Goal: Task Accomplishment & Management: Manage account settings

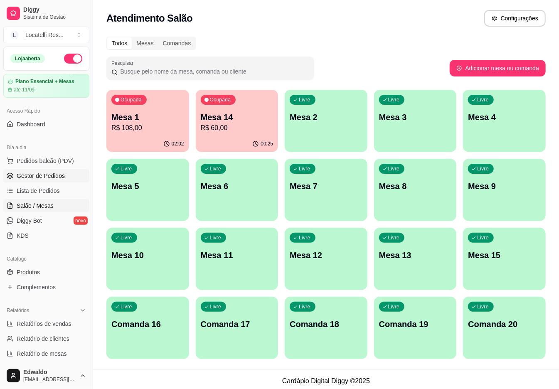
click at [39, 180] on span "Gestor de Pedidos" at bounding box center [41, 176] width 48 height 8
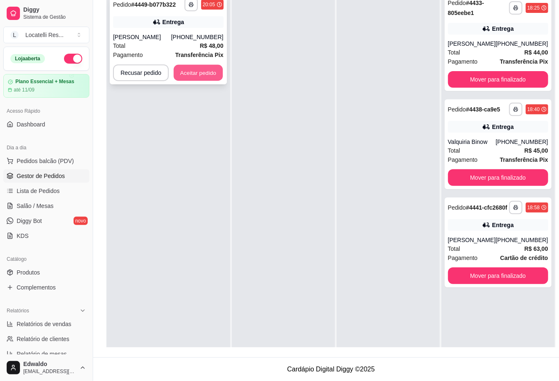
click at [200, 70] on button "Aceitar pedido" at bounding box center [198, 73] width 49 height 16
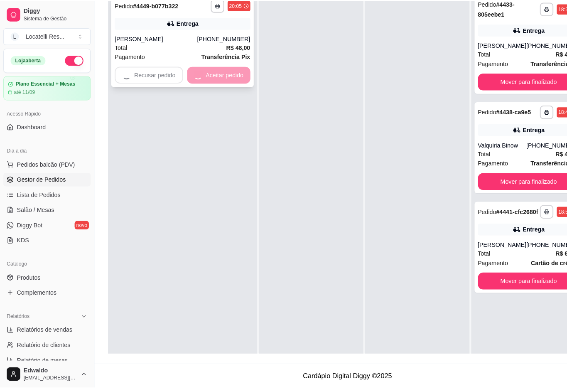
scroll to position [127, 0]
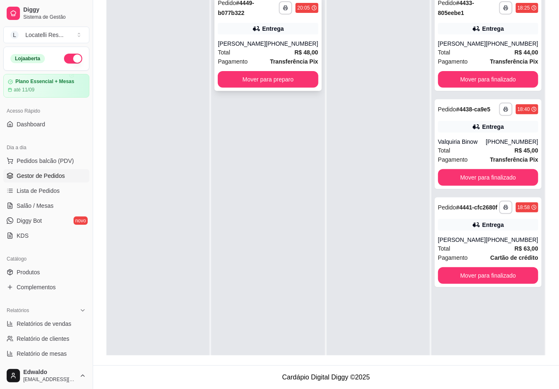
click at [289, 37] on div "**********" at bounding box center [268, 43] width 107 height 96
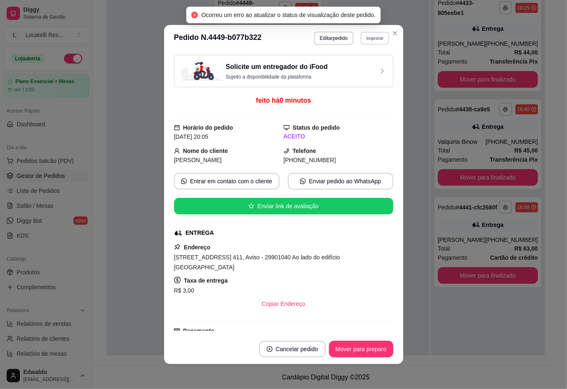
click at [361, 42] on button "Imprimir" at bounding box center [375, 38] width 29 height 13
click at [340, 64] on button "IMPRESSORA pc" at bounding box center [357, 67] width 58 height 13
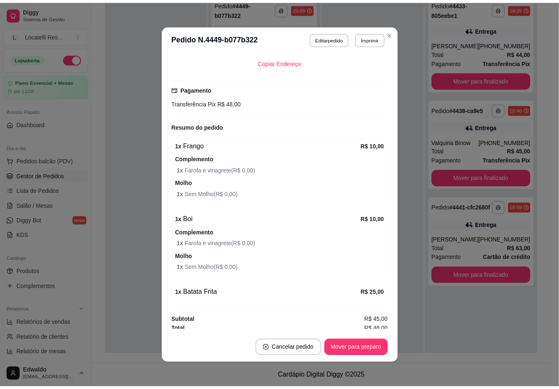
scroll to position [2, 0]
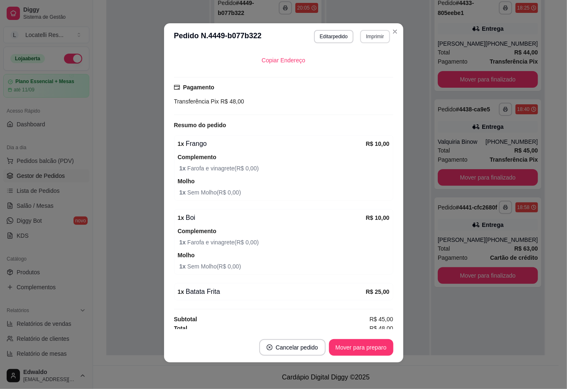
click at [380, 37] on button "Imprimir" at bounding box center [375, 36] width 30 height 13
click at [371, 66] on button "IMPRESSORA pc" at bounding box center [357, 65] width 60 height 13
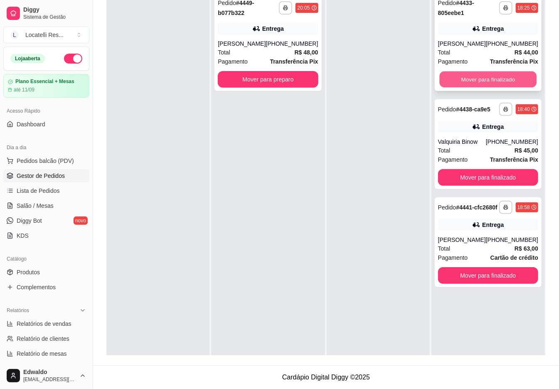
click at [478, 77] on button "Mover para finalizado" at bounding box center [487, 80] width 97 height 16
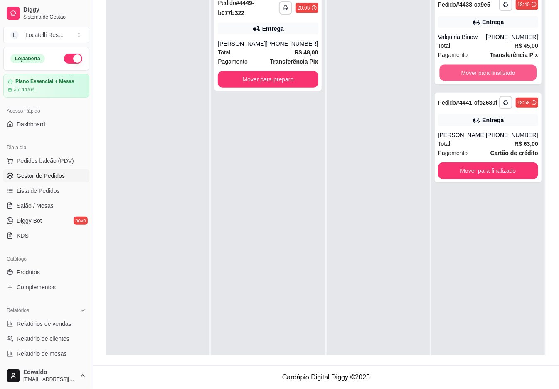
click at [478, 77] on button "Mover para finalizado" at bounding box center [487, 73] width 97 height 16
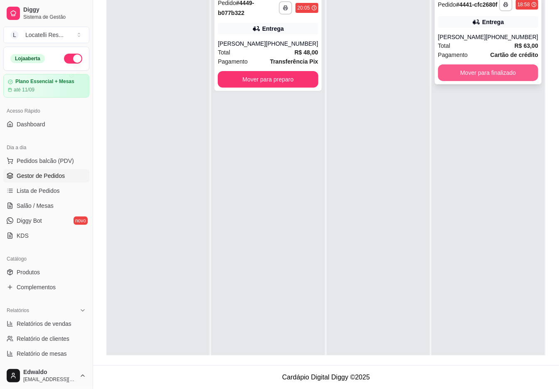
click at [474, 81] on button "Mover para finalizado" at bounding box center [488, 72] width 100 height 17
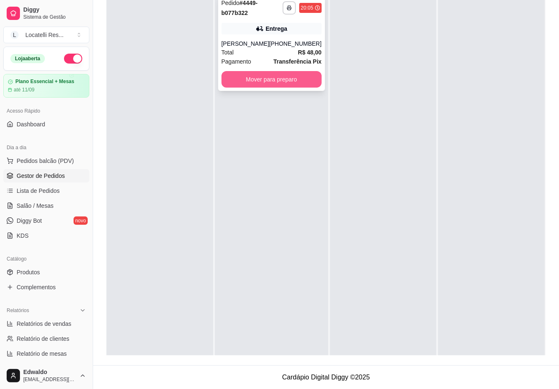
click at [247, 88] on button "Mover para preparo" at bounding box center [272, 79] width 100 height 17
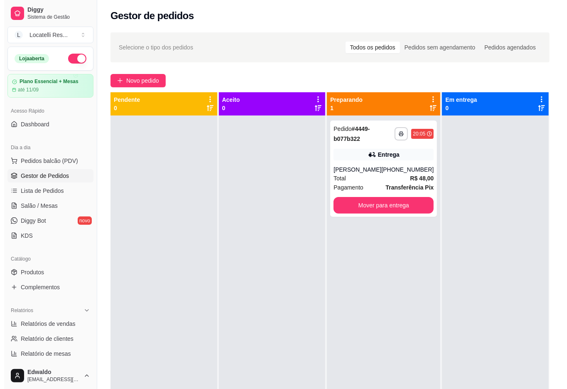
scroll to position [0, 0]
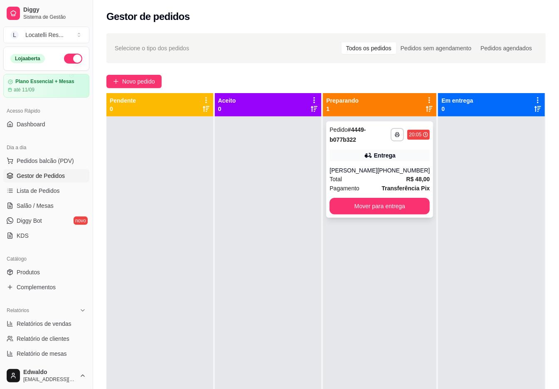
click at [348, 150] on div "Entrega" at bounding box center [380, 156] width 100 height 12
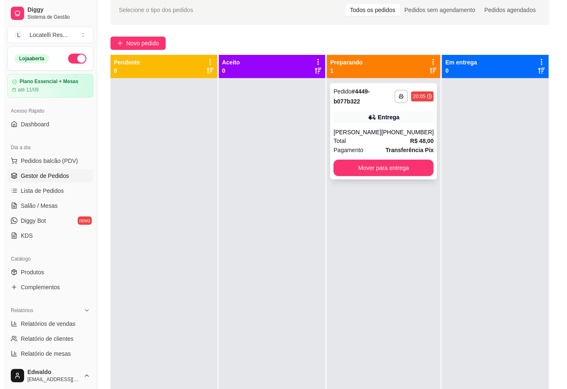
scroll to position [55, 0]
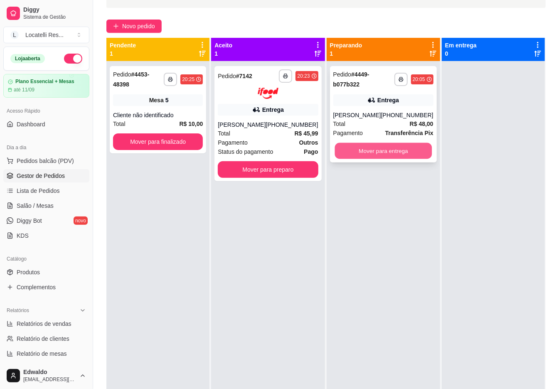
click at [377, 156] on button "Mover para entrega" at bounding box center [383, 151] width 97 height 16
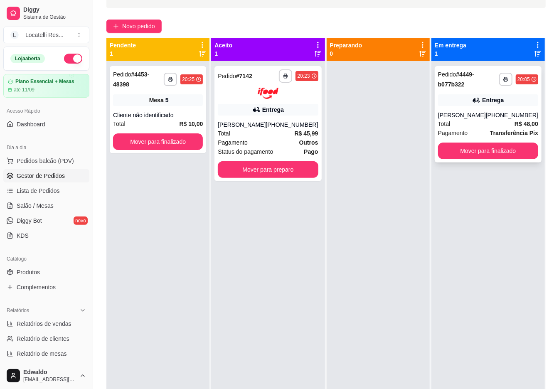
click at [503, 119] on div "[PHONE_NUMBER]" at bounding box center [512, 115] width 52 height 8
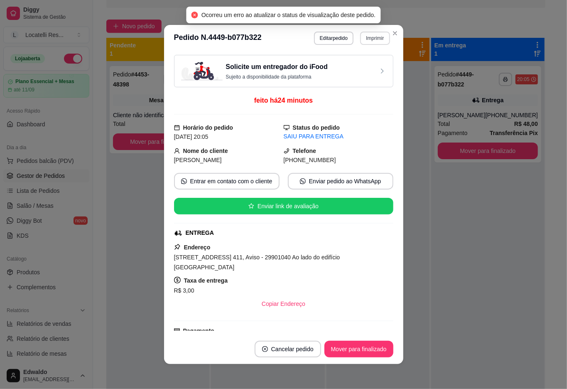
click at [367, 40] on button "Imprimir" at bounding box center [375, 38] width 30 height 13
click at [365, 65] on button "IMPRESSORA pc" at bounding box center [357, 67] width 60 height 13
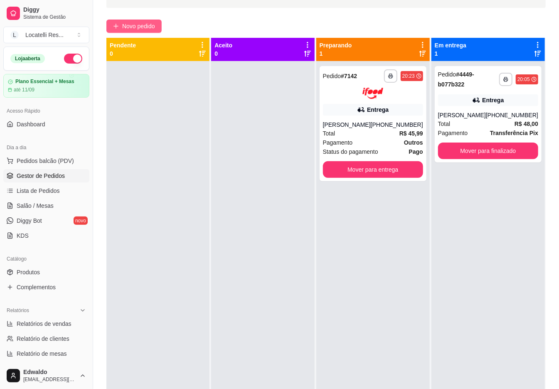
click at [128, 32] on button "Novo pedido" at bounding box center [133, 26] width 55 height 13
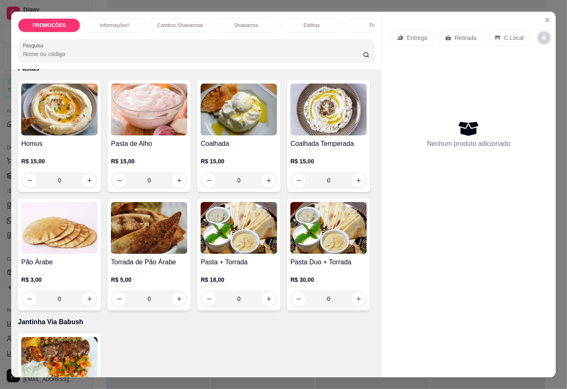
scroll to position [720, 0]
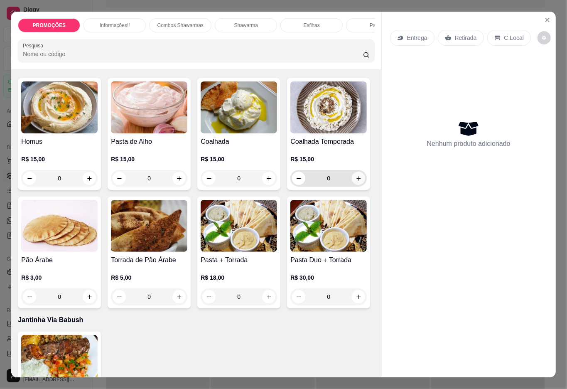
click at [356, 182] on icon "increase-product-quantity" at bounding box center [359, 178] width 6 height 6
type input "1"
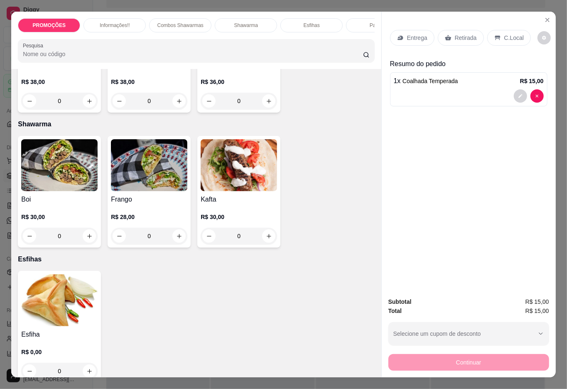
scroll to position [388, 0]
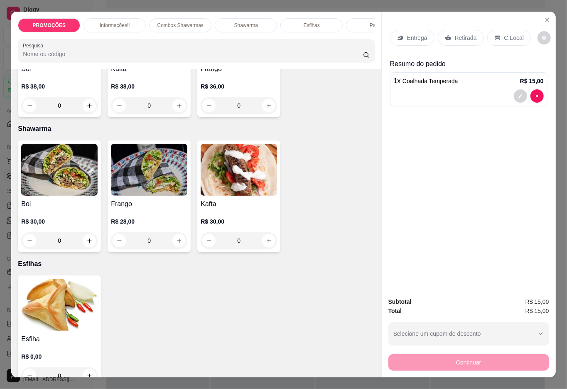
click at [265, 246] on div "0" at bounding box center [239, 240] width 76 height 17
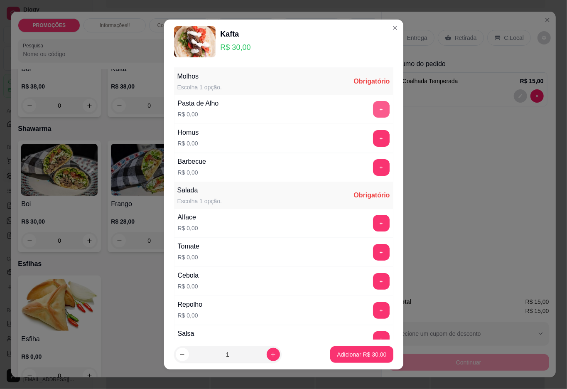
click at [373, 105] on button "+" at bounding box center [381, 109] width 17 height 17
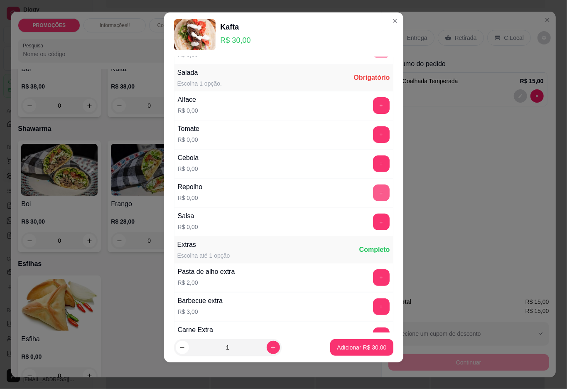
scroll to position [119, 0]
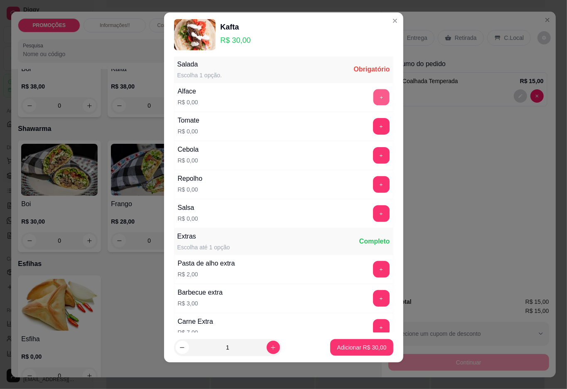
click at [373, 99] on button "+" at bounding box center [381, 97] width 16 height 16
click at [373, 125] on button "+" at bounding box center [381, 126] width 17 height 17
click at [373, 155] on button "+" at bounding box center [381, 155] width 16 height 16
click at [373, 212] on button "+" at bounding box center [381, 213] width 16 height 16
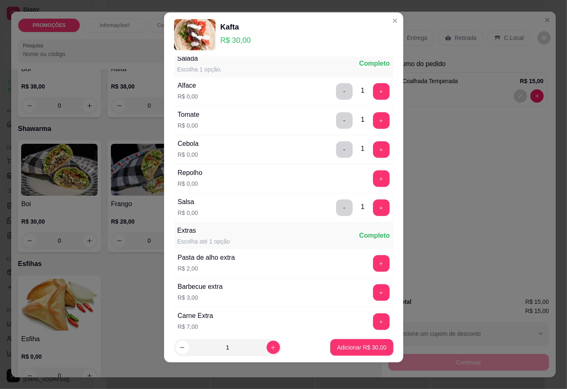
scroll to position [0, 0]
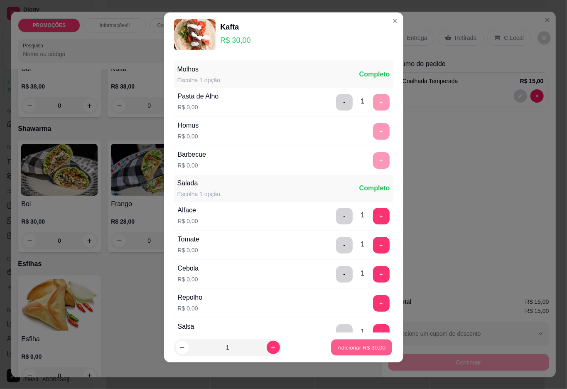
click at [368, 344] on p "Adicionar R$ 30,00" at bounding box center [362, 348] width 48 height 8
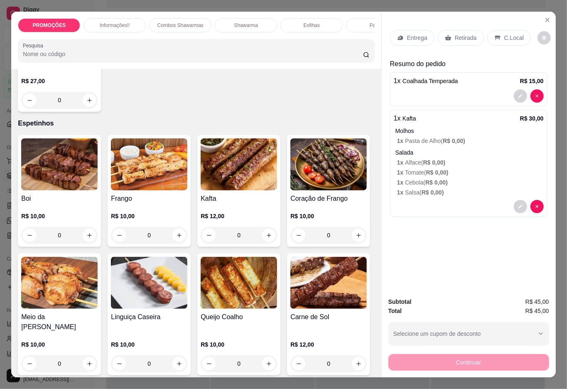
scroll to position [1219, 0]
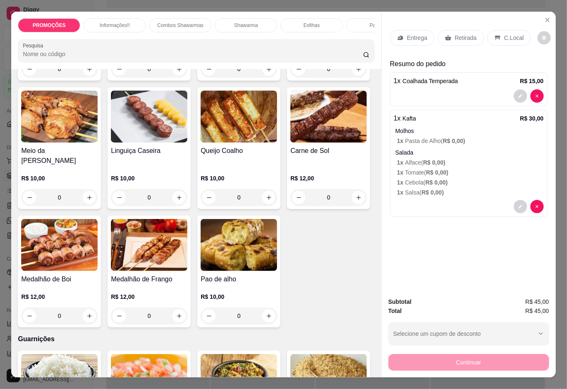
click at [262, 77] on div "0" at bounding box center [239, 69] width 76 height 17
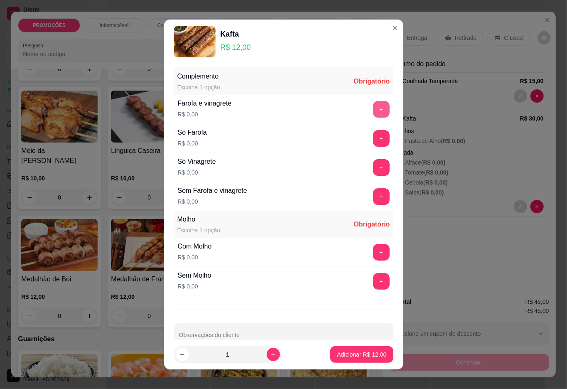
click at [373, 113] on button "+" at bounding box center [381, 109] width 17 height 17
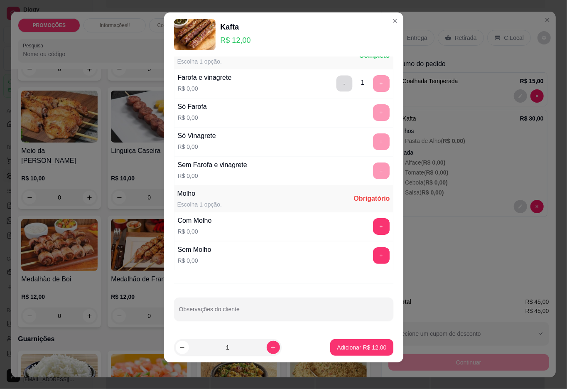
click at [336, 83] on button "-" at bounding box center [344, 83] width 16 height 16
click at [373, 107] on button "+" at bounding box center [381, 112] width 16 height 16
click at [373, 223] on button "+" at bounding box center [381, 226] width 16 height 16
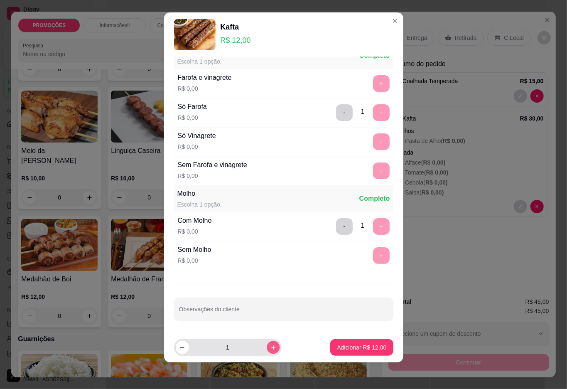
click at [270, 346] on icon "increase-product-quantity" at bounding box center [273, 348] width 6 height 6
type input "2"
click at [330, 350] on button "Adicionar R$ 24,00" at bounding box center [361, 347] width 63 height 17
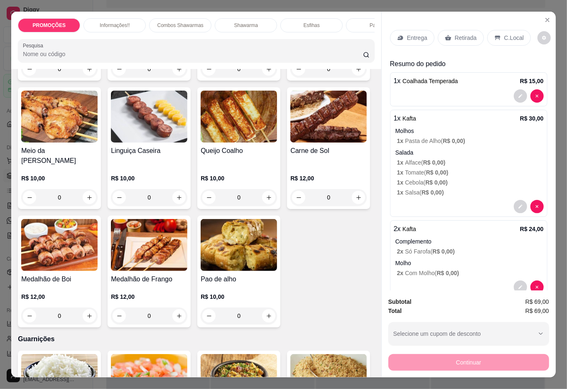
click at [445, 35] on icon at bounding box center [448, 37] width 6 height 5
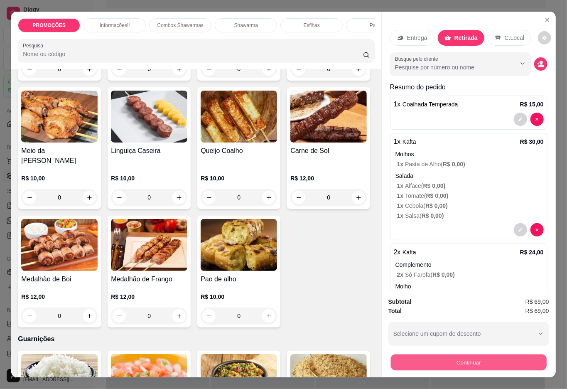
click at [433, 356] on button "Continuar" at bounding box center [469, 363] width 156 height 16
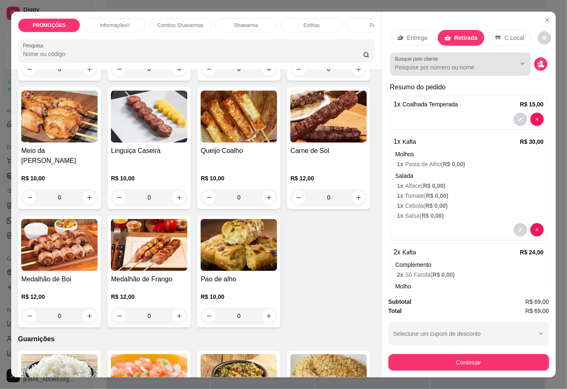
click at [435, 57] on label "Busque pelo cliente" at bounding box center [418, 58] width 46 height 7
click at [435, 63] on input "Busque pelo cliente" at bounding box center [449, 67] width 108 height 8
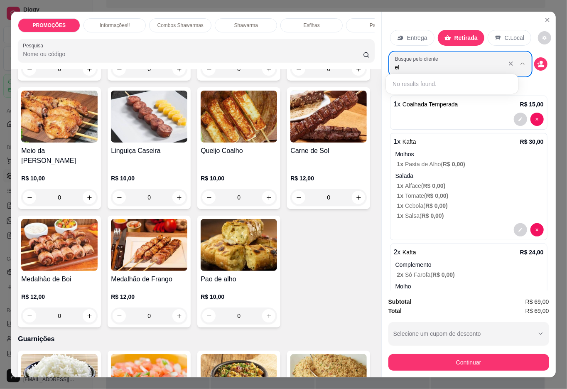
type input "e"
click at [438, 63] on input "[PERSON_NAME]" at bounding box center [449, 67] width 108 height 8
type input "E"
type input "27999843101"
click at [540, 61] on circle "decrease-product-quantity" at bounding box center [541, 62] width 3 height 3
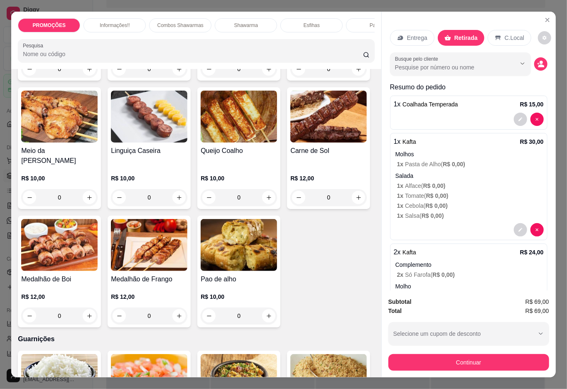
click at [433, 68] on div "Busque pelo cliente" at bounding box center [460, 63] width 141 height 23
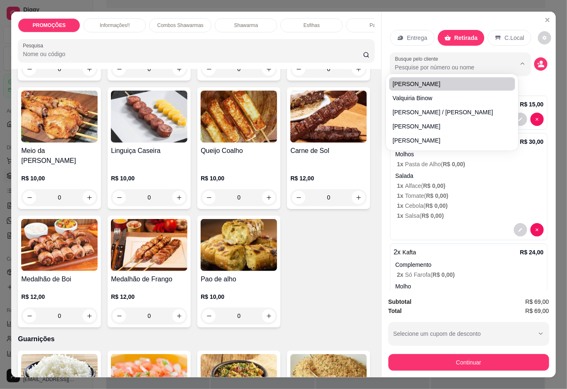
click at [415, 65] on input "Busque pelo cliente" at bounding box center [449, 67] width 108 height 8
click at [425, 66] on input "Busque pelo cliente" at bounding box center [449, 67] width 108 height 8
type input "eliana"
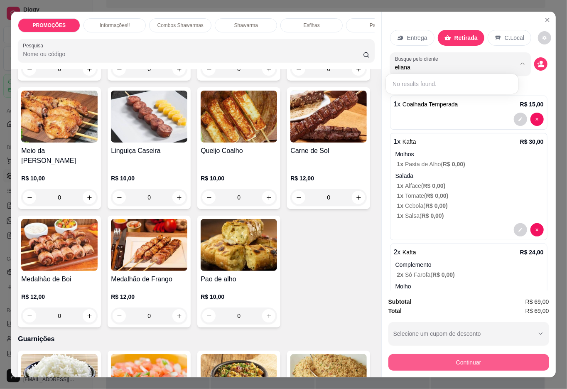
click at [469, 360] on button "Continuar" at bounding box center [469, 362] width 161 height 17
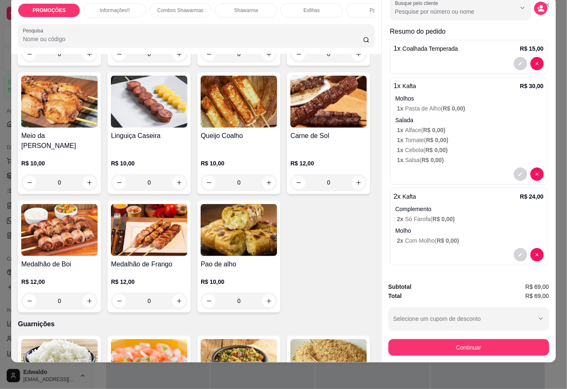
scroll to position [52, 0]
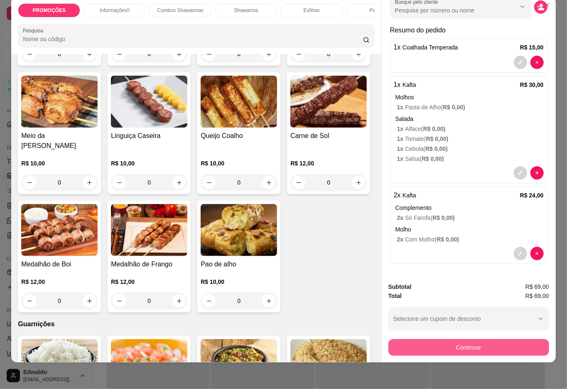
click at [471, 342] on button "Continuar" at bounding box center [469, 347] width 161 height 17
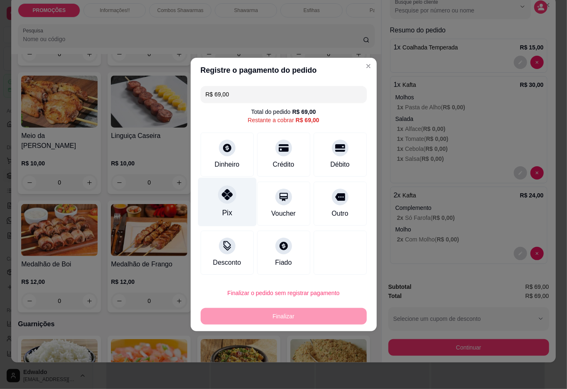
click at [229, 200] on div at bounding box center [227, 194] width 18 height 18
type input "R$ 0,00"
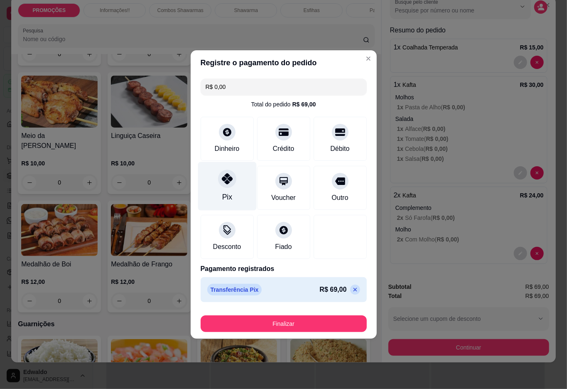
click at [231, 189] on div "Pix" at bounding box center [227, 186] width 59 height 49
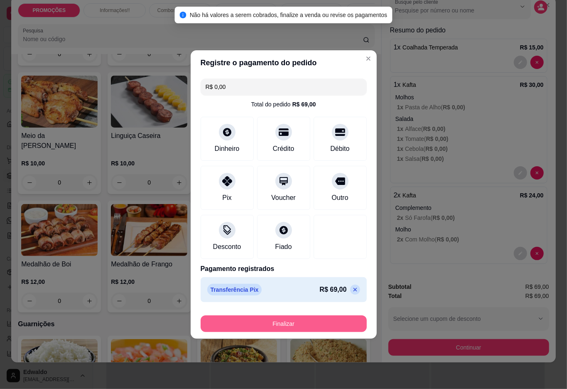
click at [270, 323] on button "Finalizar" at bounding box center [284, 324] width 166 height 17
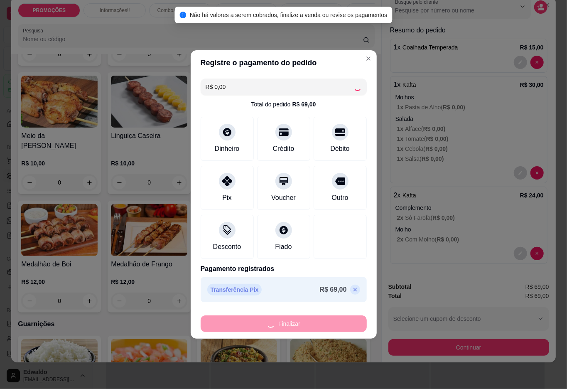
type input "0"
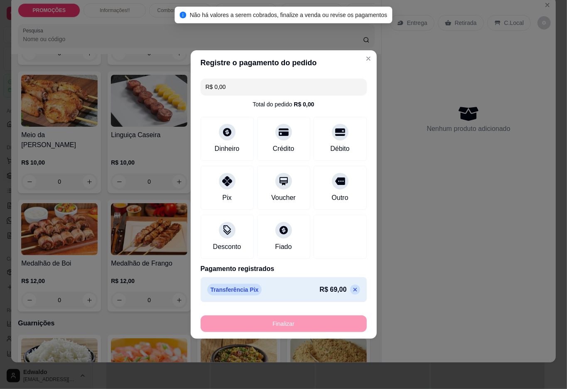
type input "-R$ 69,00"
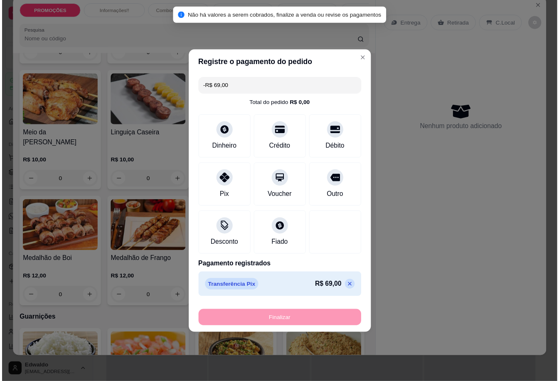
scroll to position [1218, 0]
